Goal: Information Seeking & Learning: Understand process/instructions

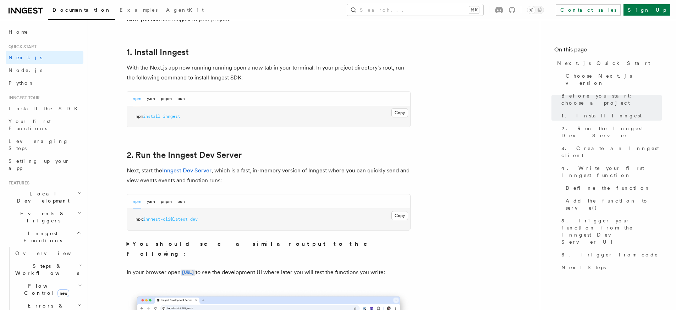
scroll to position [371, 0]
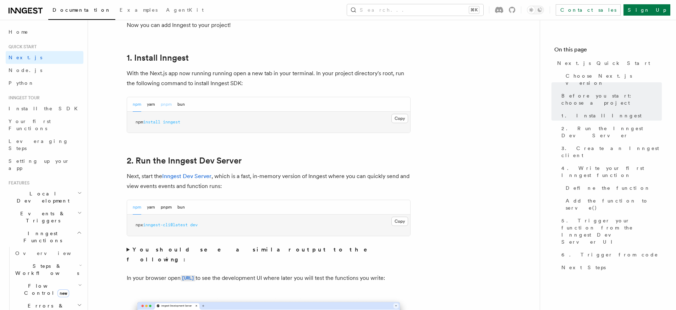
click at [168, 103] on button "pnpm" at bounding box center [166, 104] width 11 height 15
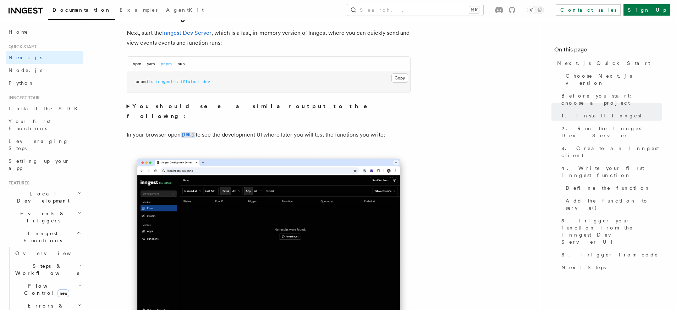
scroll to position [514, 0]
click at [128, 107] on summary "You should see a similar output to the following:" at bounding box center [269, 112] width 284 height 20
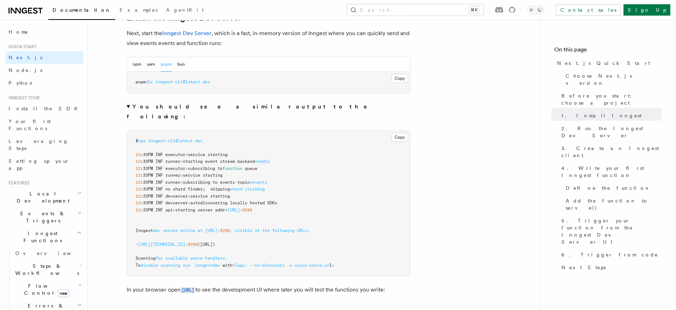
click at [128, 107] on summary "You should see a similar output to the following:" at bounding box center [269, 112] width 284 height 20
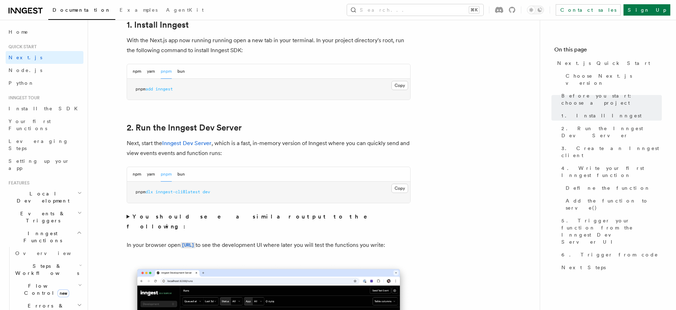
scroll to position [0, 0]
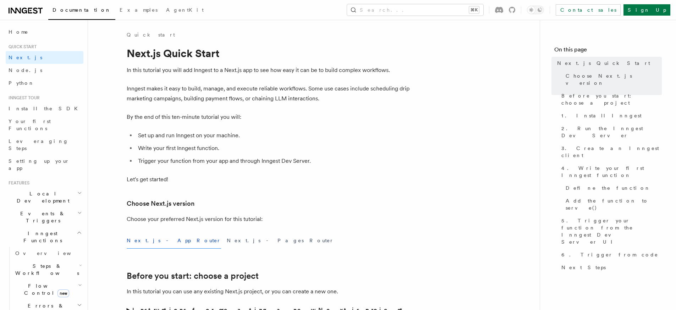
click at [190, 138] on li "Set up and run Inngest on your machine." at bounding box center [273, 136] width 275 height 10
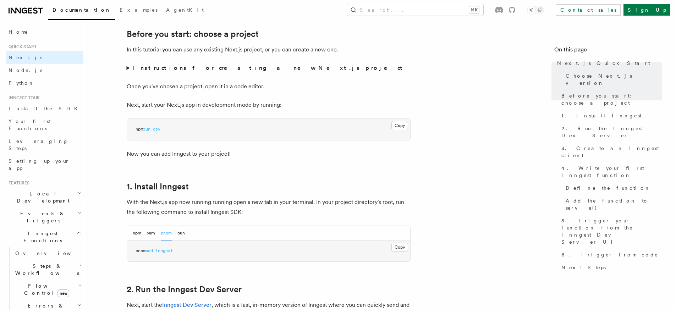
scroll to position [298, 0]
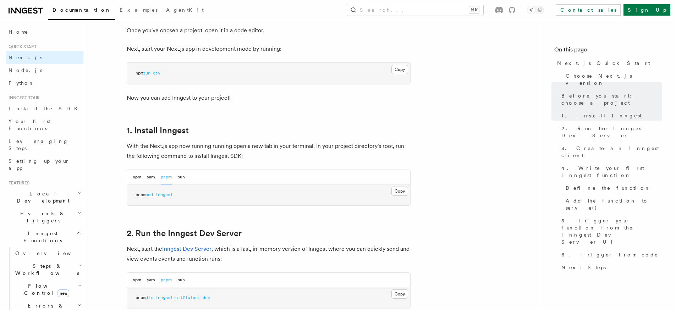
click at [18, 34] on span "Home" at bounding box center [19, 31] width 20 height 7
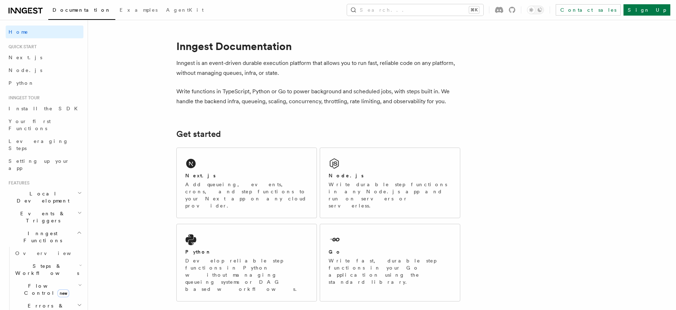
click at [28, 10] on icon at bounding box center [30, 11] width 4 height 6
click at [17, 60] on span "Next.js" at bounding box center [26, 58] width 34 height 6
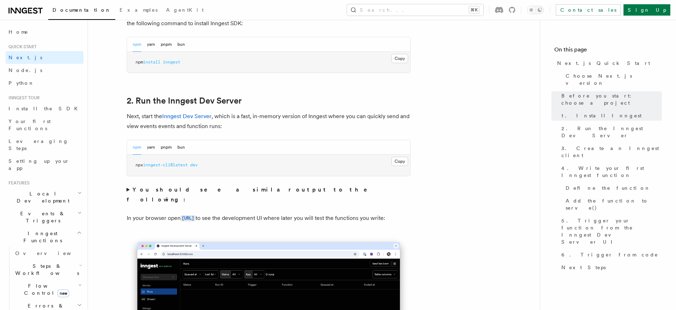
scroll to position [445, 0]
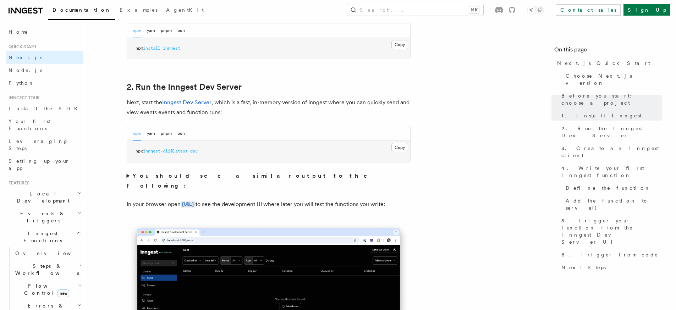
click at [127, 176] on summary "You should see a similar output to the following:" at bounding box center [269, 181] width 284 height 20
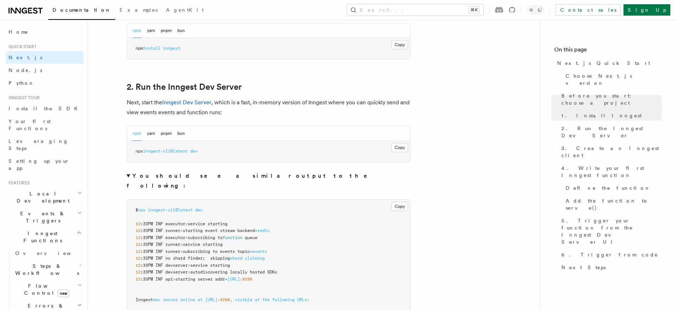
scroll to position [493, 0]
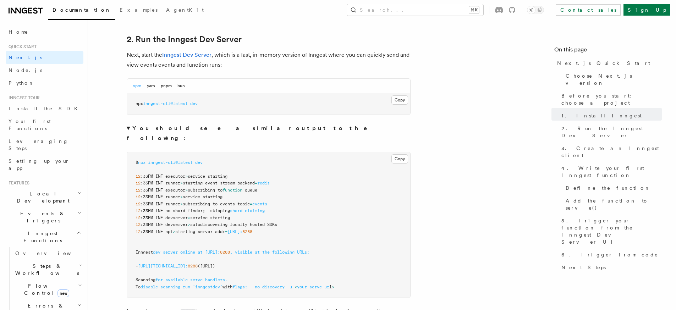
click at [129, 129] on summary "You should see a similar output to the following:" at bounding box center [269, 134] width 284 height 20
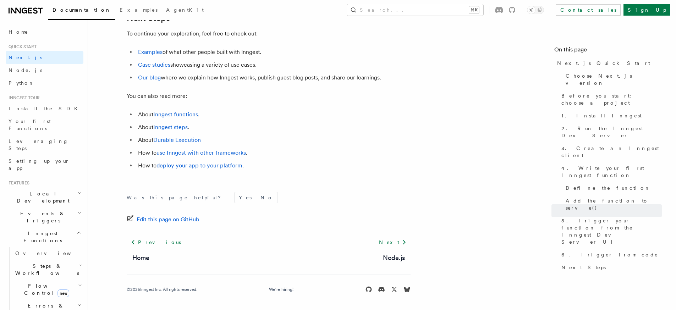
scroll to position [4477, 0]
click at [28, 111] on span "Install the SDK" at bounding box center [46, 109] width 74 height 6
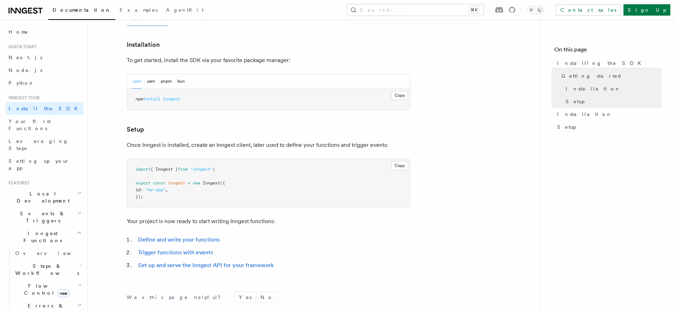
scroll to position [180, 0]
click at [15, 57] on span "Next.js" at bounding box center [26, 58] width 34 height 6
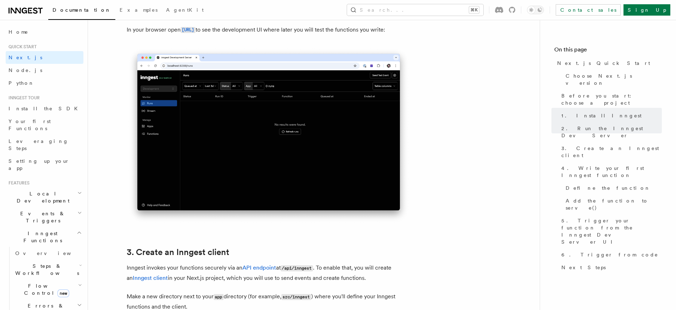
scroll to position [483, 0]
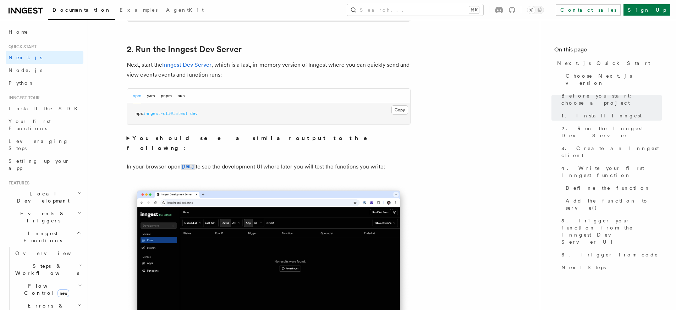
click at [218, 114] on pre "npx inngest-cli@latest dev" at bounding box center [268, 113] width 283 height 21
copy div "npx inngest-cli@latest dev"
click at [165, 94] on button "pnpm" at bounding box center [166, 96] width 11 height 15
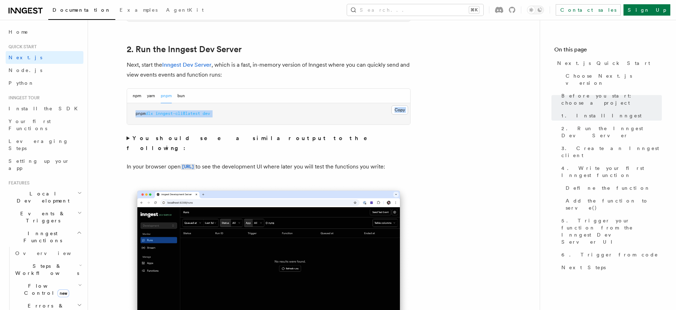
click at [217, 114] on pre "pnpm dlx inngest-cli@latest dev" at bounding box center [268, 113] width 283 height 21
click at [49, 190] on span "Local Development" at bounding box center [42, 197] width 72 height 14
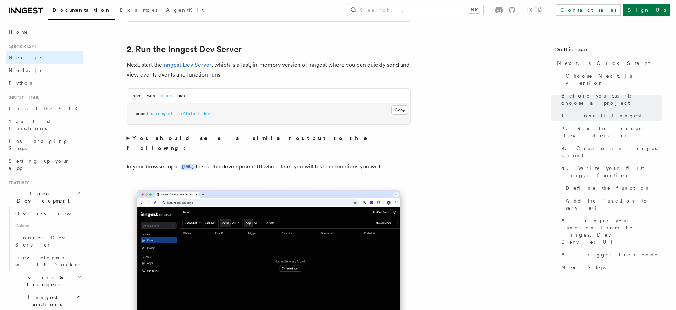
click at [49, 190] on span "Local Development" at bounding box center [42, 197] width 72 height 14
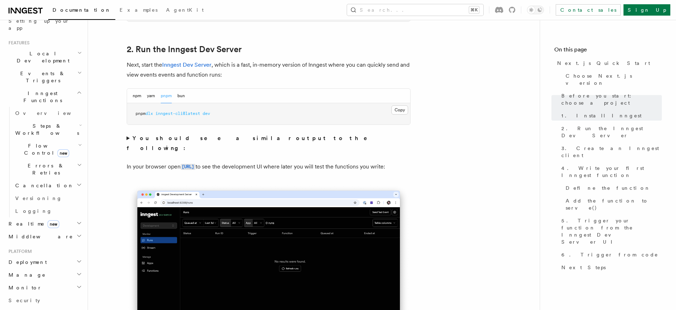
scroll to position [149, 0]
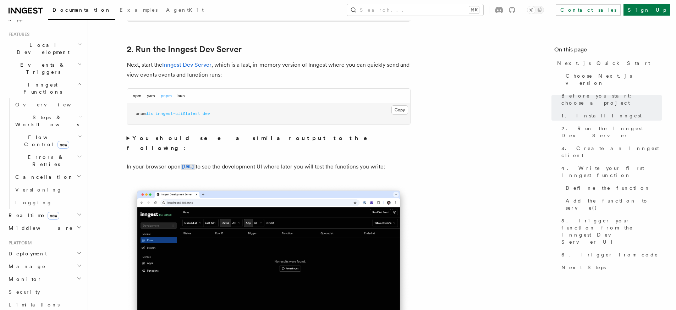
click at [45, 248] on h2 "Deployment" at bounding box center [45, 254] width 78 height 13
click at [26, 264] on span "Overview" at bounding box center [51, 267] width 73 height 6
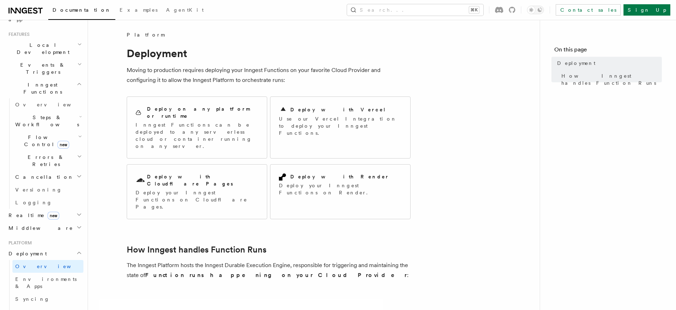
drag, startPoint x: 308, startPoint y: 73, endPoint x: 399, endPoint y: 67, distance: 92.2
click at [363, 69] on p "Moving to production requires deploying your Inngest Functions on your favorite…" at bounding box center [269, 75] width 284 height 20
drag, startPoint x: 223, startPoint y: 82, endPoint x: 294, endPoint y: 83, distance: 71.4
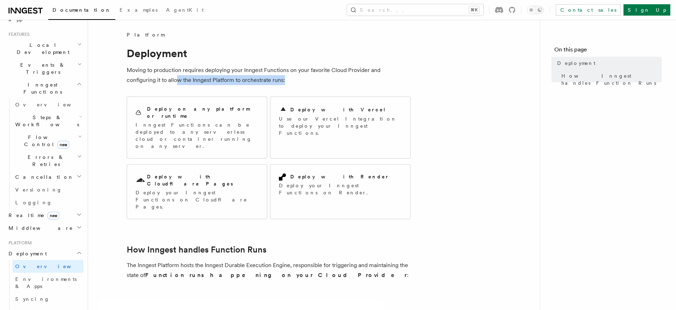
click at [294, 83] on p "Moving to production requires deploying your Inngest Functions on your favorite…" at bounding box center [269, 75] width 284 height 20
click at [222, 83] on p "Moving to production requires deploying your Inngest Functions on your favorite…" at bounding box center [269, 75] width 284 height 20
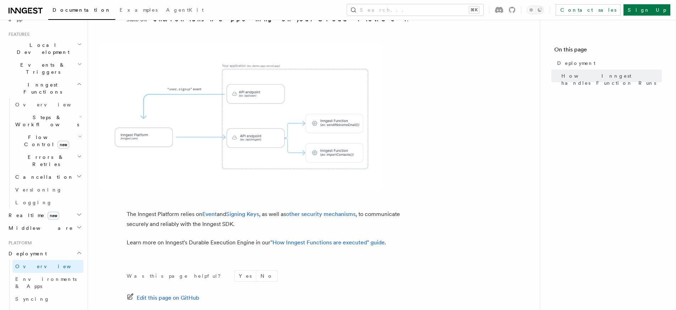
scroll to position [255, 0]
click at [238, 212] on link "Signing Keys" at bounding box center [242, 215] width 33 height 7
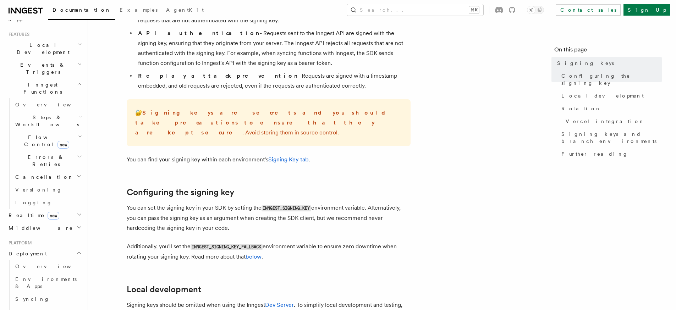
scroll to position [96, 0]
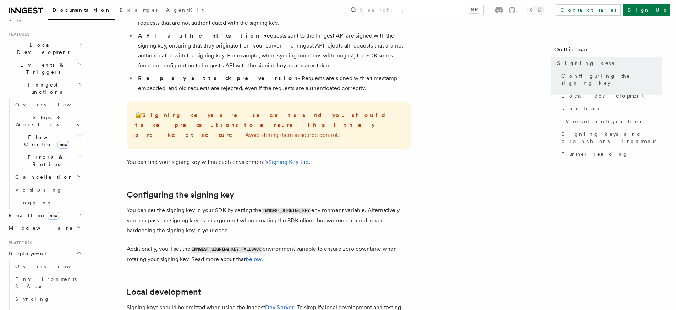
click at [290, 208] on code "INNGEST_SIGNING_KEY" at bounding box center [287, 211] width 50 height 6
copy code "INNGEST_SIGNING_KEY"
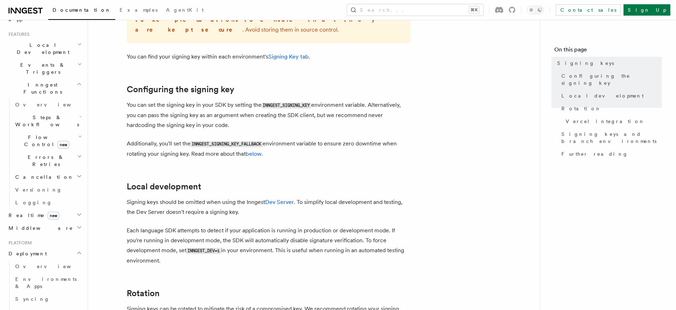
scroll to position [253, 0]
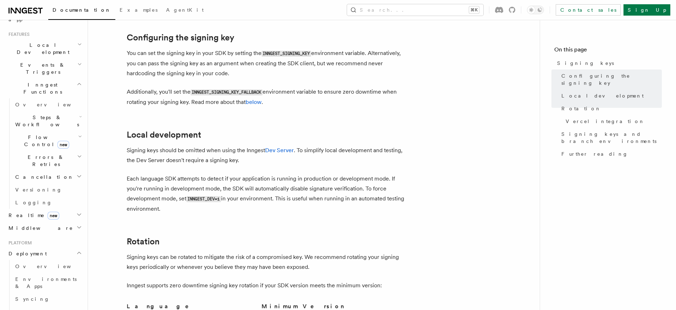
click at [428, 189] on article "Platform Deployment Signing keys Inngest uses signing keys to secure communicat…" at bounding box center [313, 313] width 429 height 1071
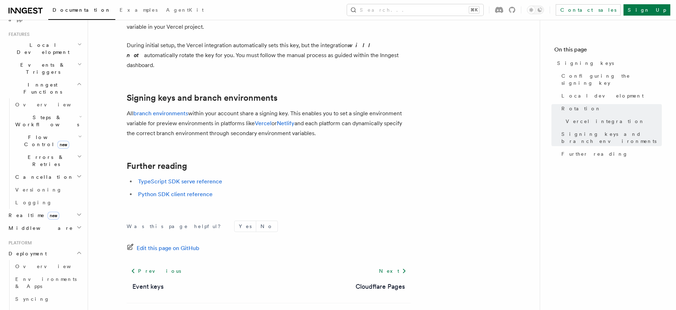
scroll to position [761, 0]
